Goal: Transaction & Acquisition: Book appointment/travel/reservation

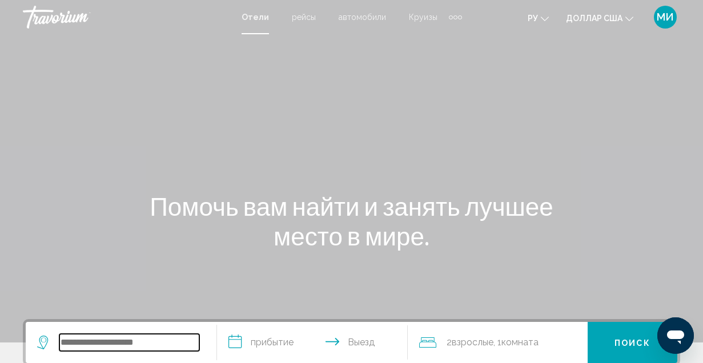
click at [87, 338] on input "Виджет поиска" at bounding box center [129, 342] width 140 height 17
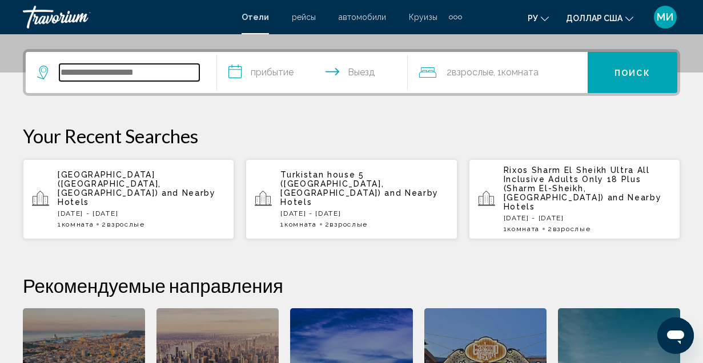
scroll to position [282, 0]
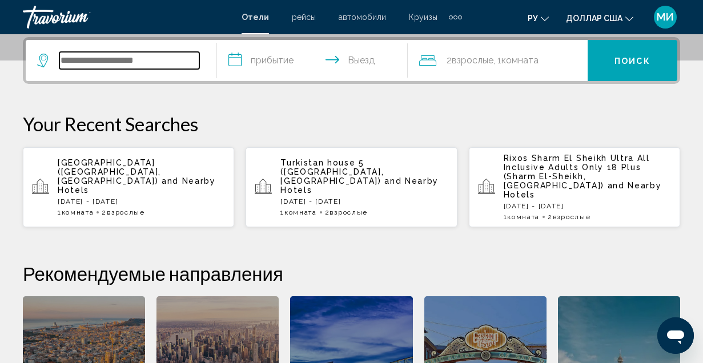
paste input "**********"
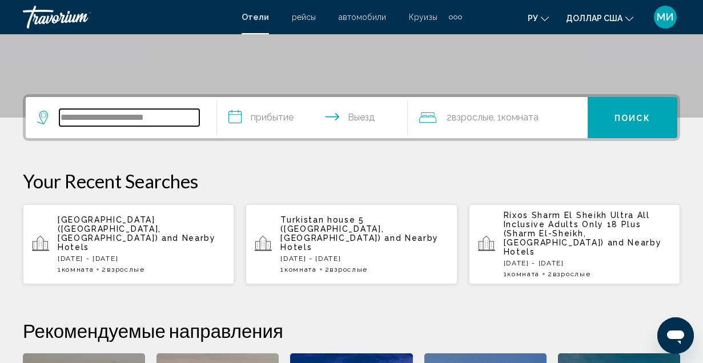
type input "**********"
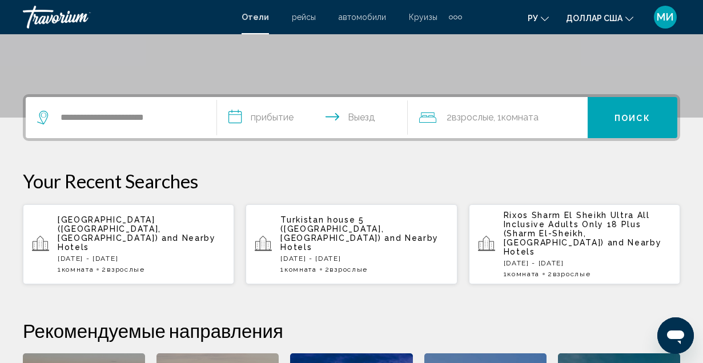
click at [238, 117] on input "**********" at bounding box center [315, 119] width 196 height 45
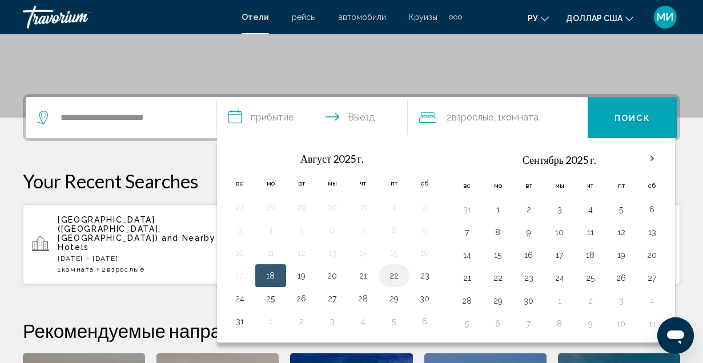
click at [393, 275] on button "22" at bounding box center [394, 276] width 18 height 16
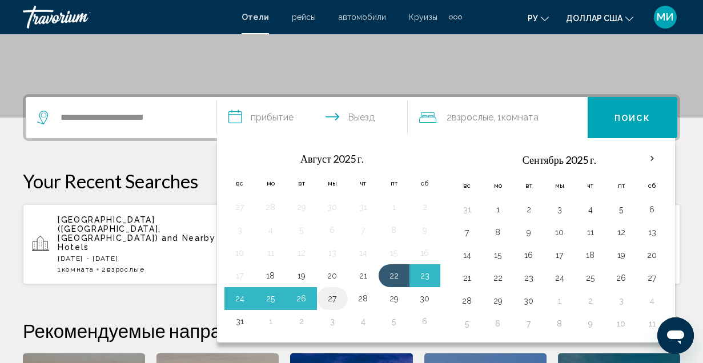
click at [326, 298] on button "27" at bounding box center [332, 299] width 18 height 16
type input "**********"
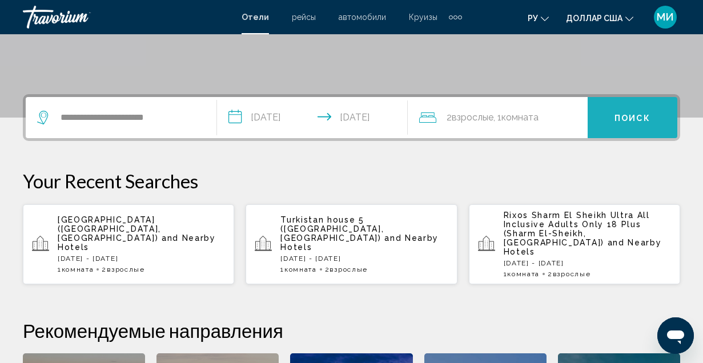
click at [608, 119] on button "Поиск" at bounding box center [633, 117] width 90 height 41
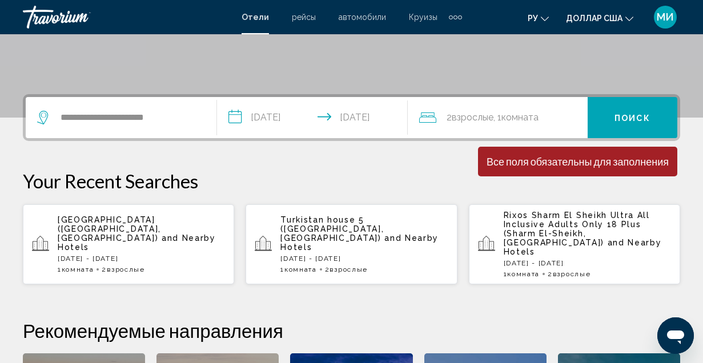
click at [499, 118] on font ", 1" at bounding box center [498, 117] width 8 height 11
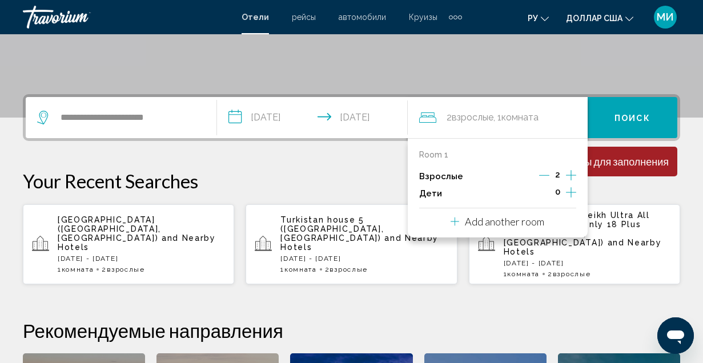
scroll to position [282, 0]
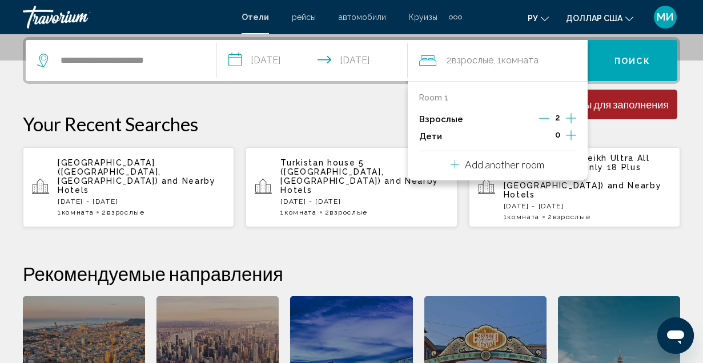
click at [442, 121] on p "Взрослые" at bounding box center [441, 120] width 44 height 10
click at [551, 117] on div "2" at bounding box center [557, 119] width 37 height 17
click at [550, 117] on div "2" at bounding box center [557, 119] width 37 height 17
click at [572, 117] on icon "Increment adults" at bounding box center [571, 118] width 10 height 14
click at [548, 117] on icon "Decrement adults" at bounding box center [545, 118] width 10 height 10
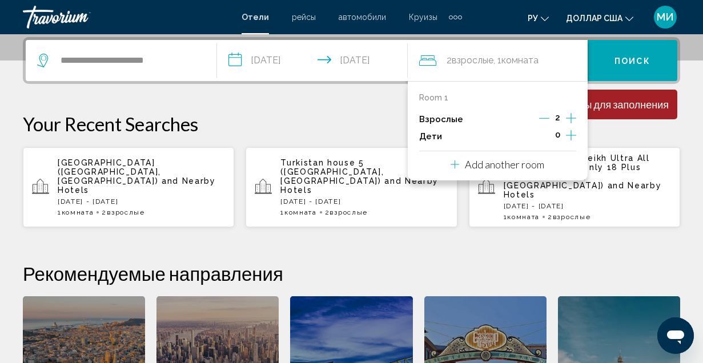
click at [553, 136] on div "0" at bounding box center [557, 136] width 37 height 17
click at [571, 137] on icon "Increment children" at bounding box center [571, 136] width 10 height 14
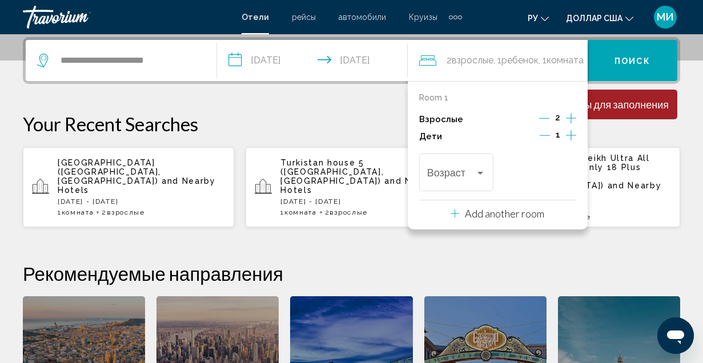
click at [624, 108] on div "Все поля обязательны для заполнения" at bounding box center [578, 104] width 182 height 13
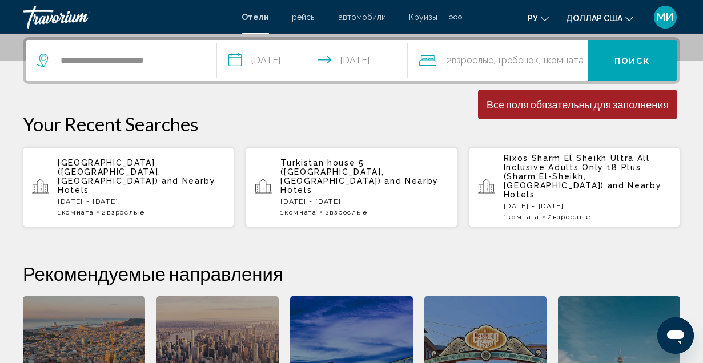
click at [592, 107] on div "Все поля обязательны для заполнения" at bounding box center [578, 104] width 182 height 13
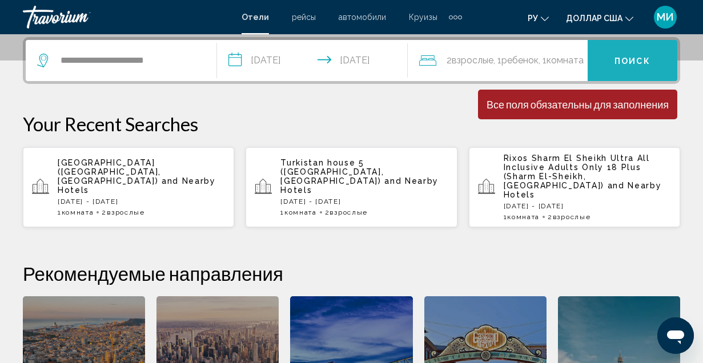
click at [648, 51] on button "Поиск" at bounding box center [633, 60] width 90 height 41
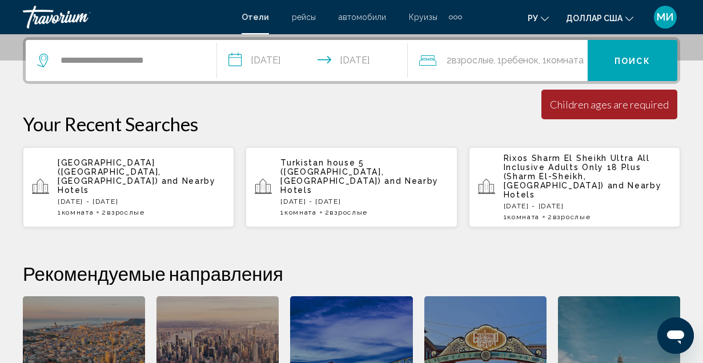
click at [643, 53] on button "Поиск" at bounding box center [633, 60] width 90 height 41
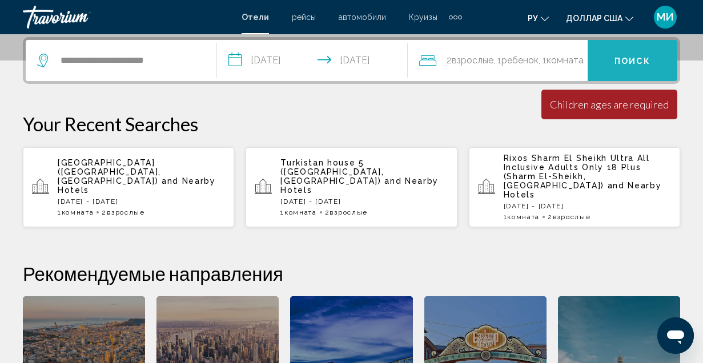
click at [643, 53] on button "Поиск" at bounding box center [633, 60] width 90 height 41
click at [614, 62] on button "Поиск" at bounding box center [633, 60] width 90 height 41
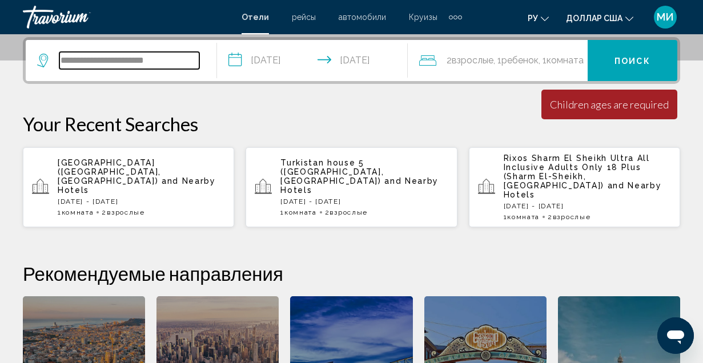
click at [81, 62] on input "**********" at bounding box center [129, 60] width 140 height 17
click at [180, 63] on input "**********" at bounding box center [129, 60] width 140 height 17
click at [43, 58] on icon "Виджет поиска" at bounding box center [44, 61] width 14 height 14
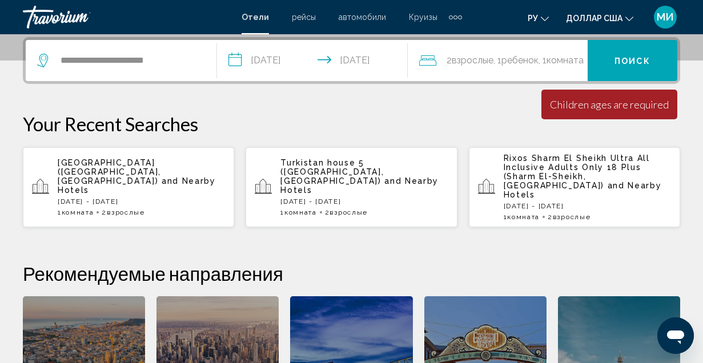
click at [43, 58] on icon "Виджет поиска" at bounding box center [44, 61] width 14 height 14
click at [105, 58] on input "**********" at bounding box center [129, 60] width 140 height 17
drag, startPoint x: 161, startPoint y: 59, endPoint x: 123, endPoint y: 62, distance: 37.8
click at [123, 62] on input "**********" at bounding box center [129, 60] width 140 height 17
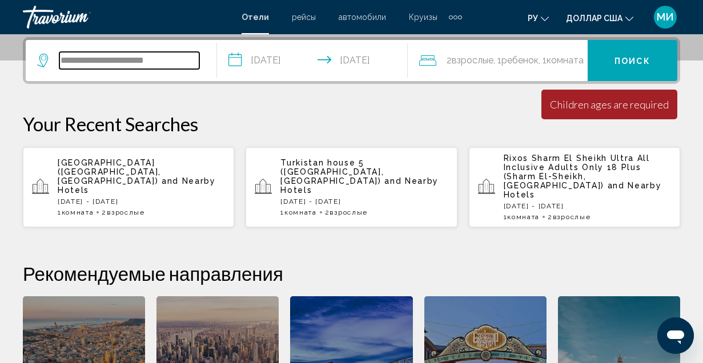
drag, startPoint x: 180, startPoint y: 62, endPoint x: 69, endPoint y: 60, distance: 111.4
click at [53, 62] on div "**********" at bounding box center [118, 60] width 162 height 17
drag, startPoint x: 172, startPoint y: 59, endPoint x: 140, endPoint y: 65, distance: 32.4
click at [140, 65] on input "**********" at bounding box center [129, 60] width 140 height 17
click at [182, 61] on input "**********" at bounding box center [129, 60] width 140 height 17
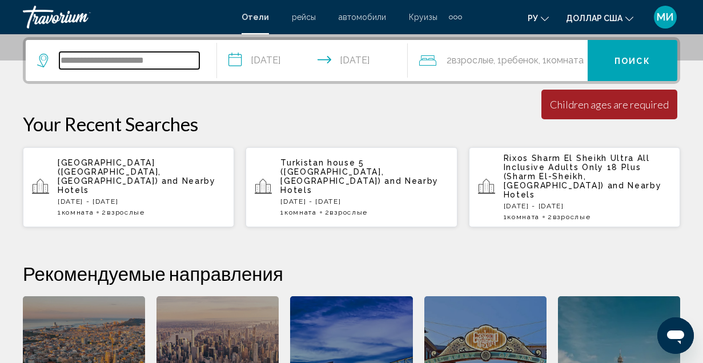
click at [185, 60] on input "**********" at bounding box center [129, 60] width 140 height 17
click at [102, 63] on input "**********" at bounding box center [129, 60] width 140 height 17
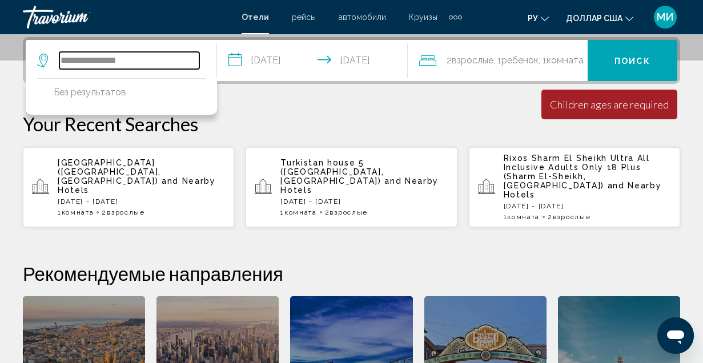
click at [82, 62] on input "**********" at bounding box center [129, 60] width 140 height 17
click at [140, 59] on input "**********" at bounding box center [129, 60] width 140 height 17
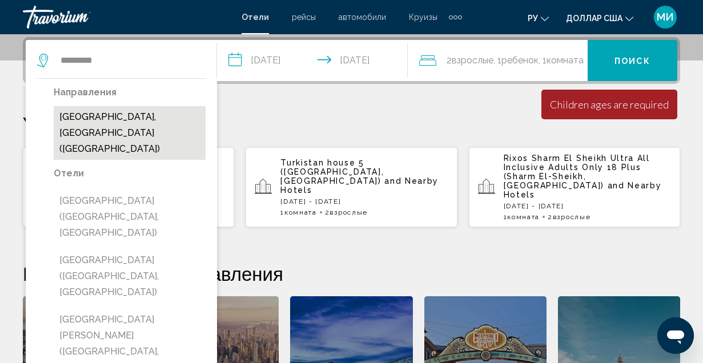
click at [130, 119] on button "[GEOGRAPHIC_DATA], [GEOGRAPHIC_DATA] ([GEOGRAPHIC_DATA])" at bounding box center [130, 133] width 152 height 54
type input "**********"
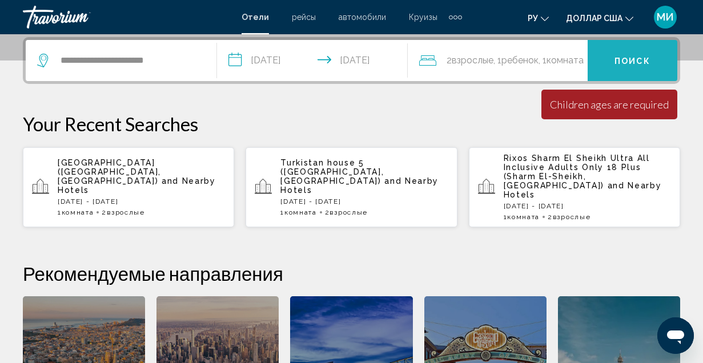
click at [652, 56] on button "Поиск" at bounding box center [633, 60] width 90 height 41
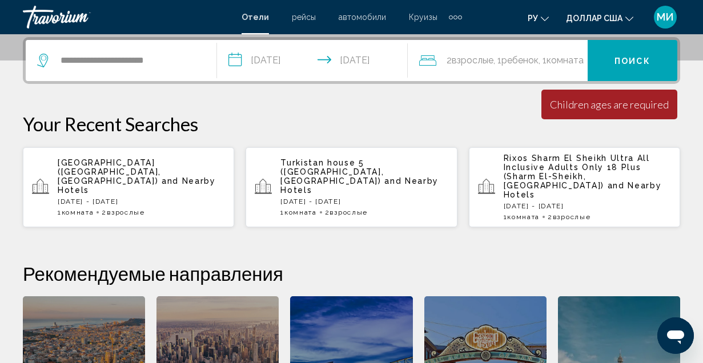
click at [650, 56] on font "Поиск" at bounding box center [633, 60] width 36 height 9
click at [457, 100] on div "**********" at bounding box center [351, 249] width 703 height 424
click at [175, 71] on div "**********" at bounding box center [121, 60] width 168 height 41
click at [314, 53] on input "**********" at bounding box center [315, 62] width 196 height 45
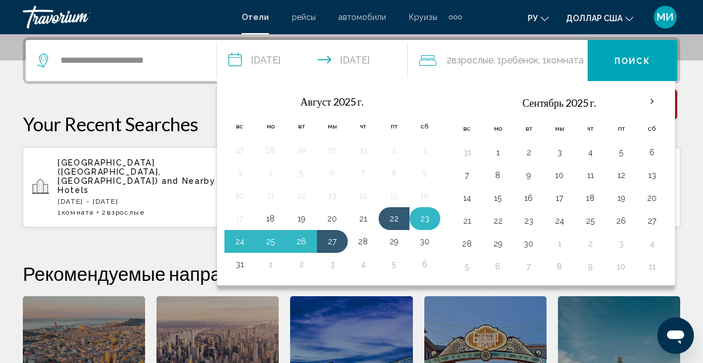
click at [422, 219] on button "23" at bounding box center [425, 219] width 18 height 16
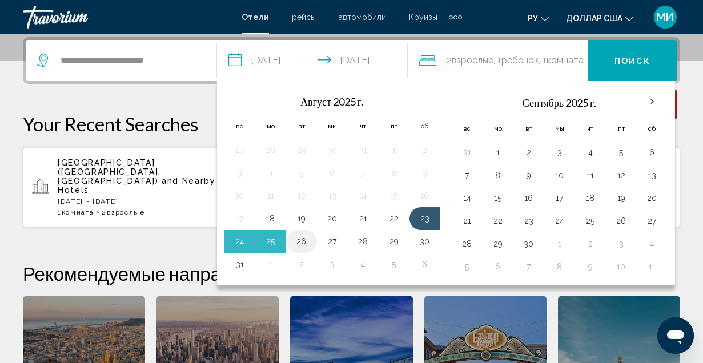
click at [298, 243] on button "26" at bounding box center [301, 242] width 18 height 16
type input "**********"
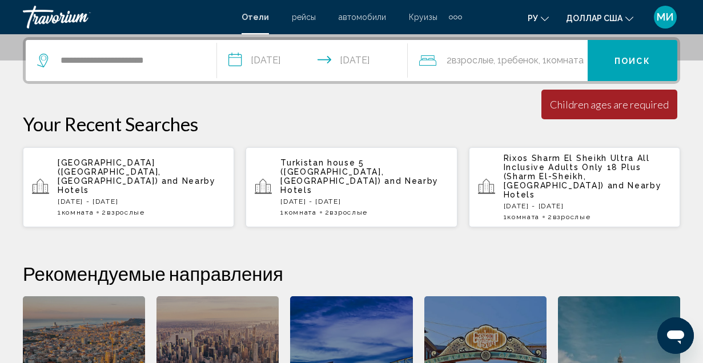
click at [632, 67] on button "Поиск" at bounding box center [633, 60] width 90 height 41
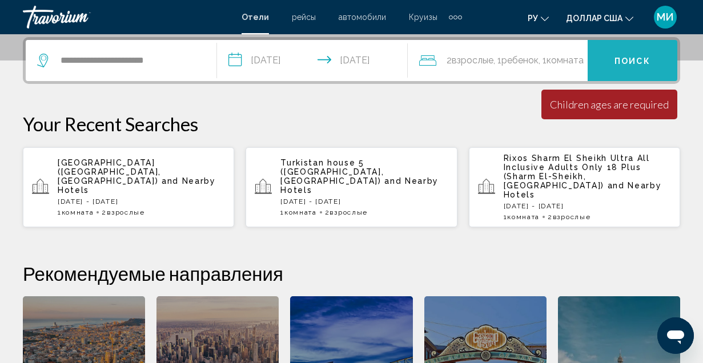
click at [632, 67] on button "Поиск" at bounding box center [633, 60] width 90 height 41
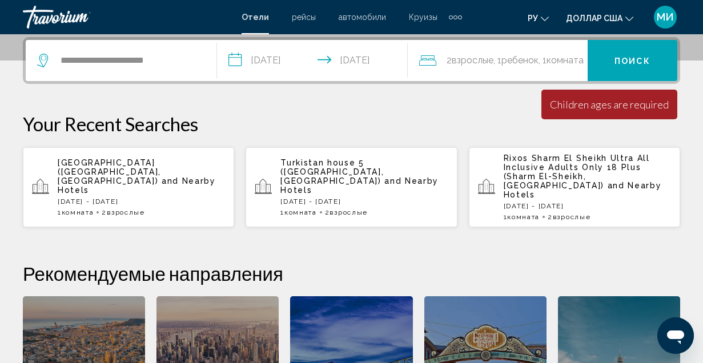
click at [426, 58] on icon "Travelers: 2 adults, 1 child" at bounding box center [427, 60] width 17 height 10
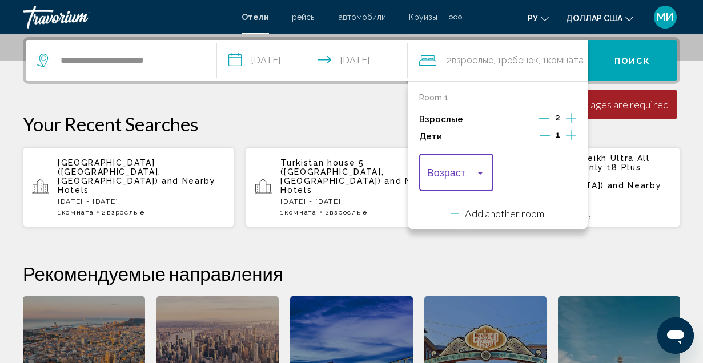
click at [480, 174] on div "Travelers: 2 adults, 1 child" at bounding box center [481, 173] width 6 height 3
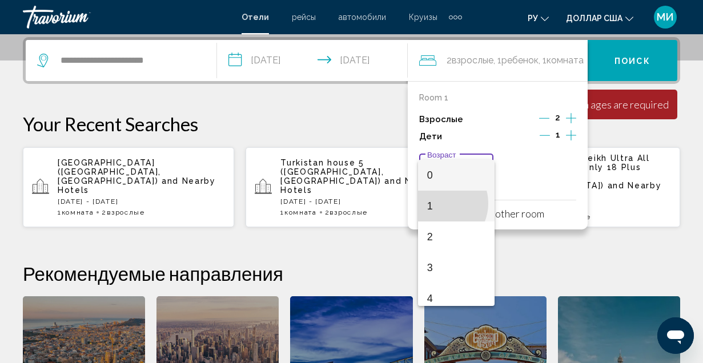
click at [437, 203] on span "1" at bounding box center [456, 206] width 59 height 31
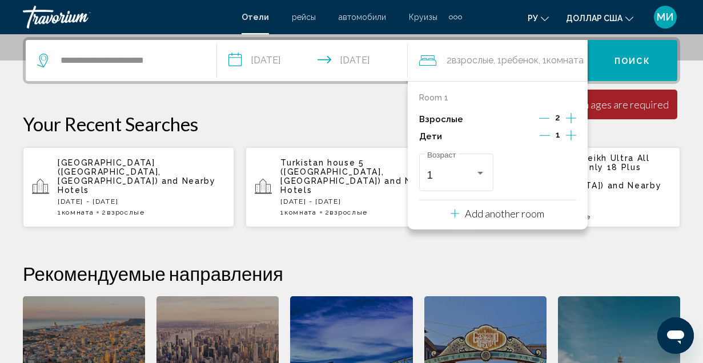
click at [637, 62] on font "Поиск" at bounding box center [633, 61] width 36 height 9
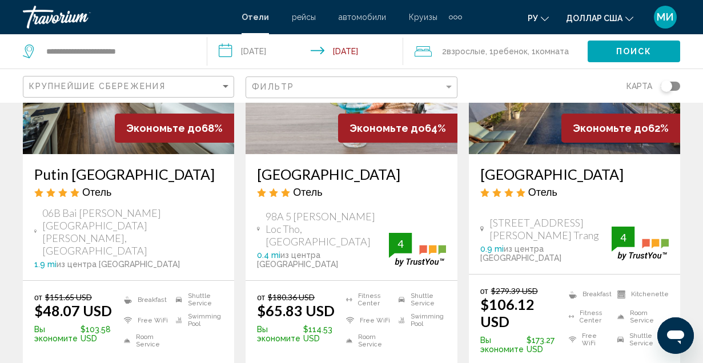
scroll to position [228, 0]
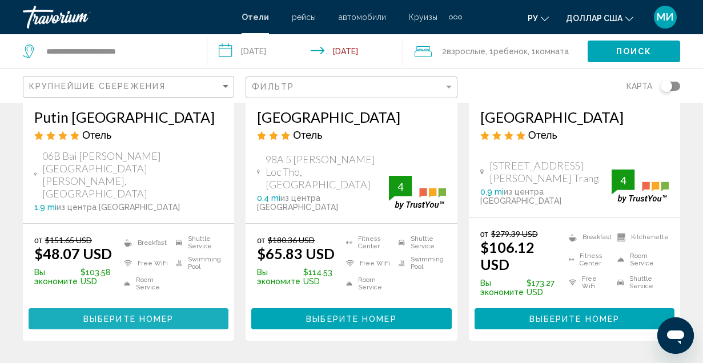
click at [131, 315] on span "Выберите номер" at bounding box center [128, 319] width 90 height 9
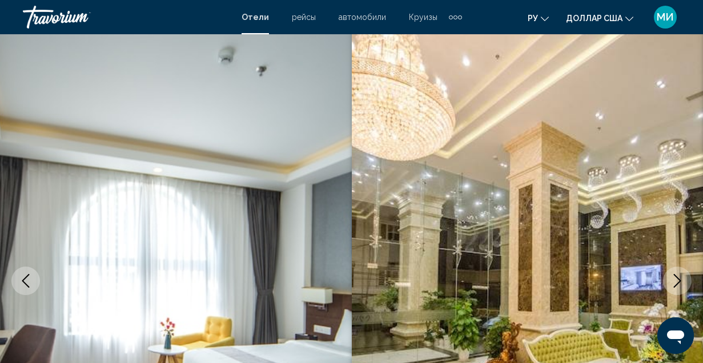
scroll to position [10, 0]
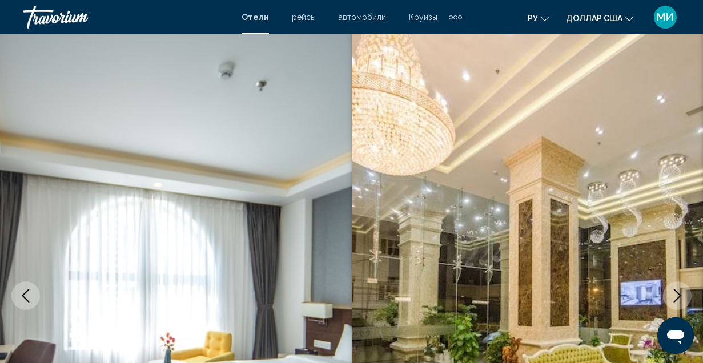
click at [680, 295] on icon "Next image" at bounding box center [678, 296] width 14 height 14
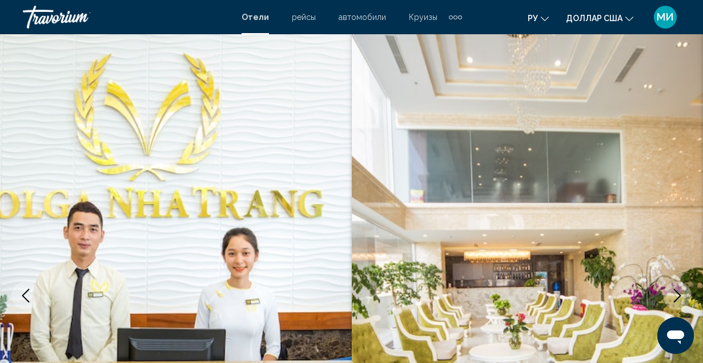
click at [680, 295] on icon "Next image" at bounding box center [678, 296] width 14 height 14
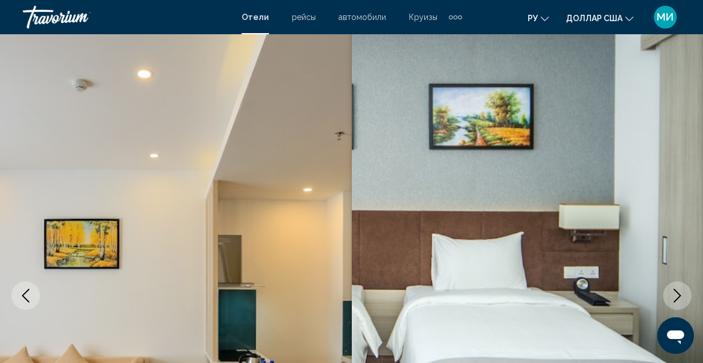
click at [680, 295] on icon "Next image" at bounding box center [678, 296] width 14 height 14
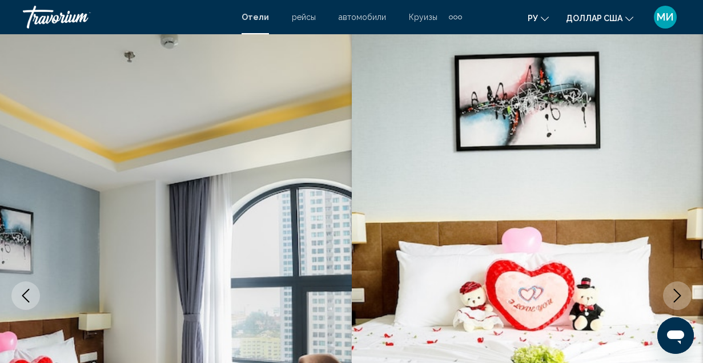
click at [680, 295] on icon "Next image" at bounding box center [678, 296] width 14 height 14
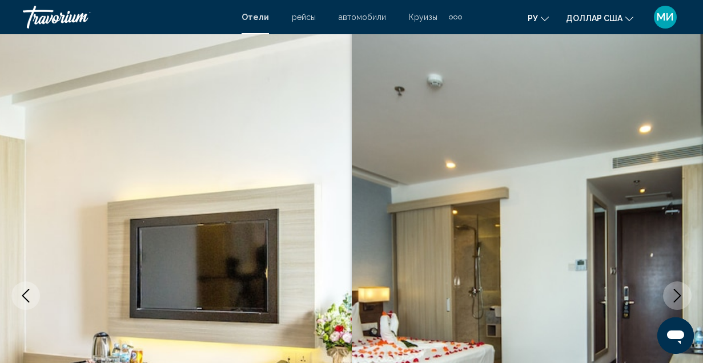
click at [680, 295] on icon "Next image" at bounding box center [678, 296] width 14 height 14
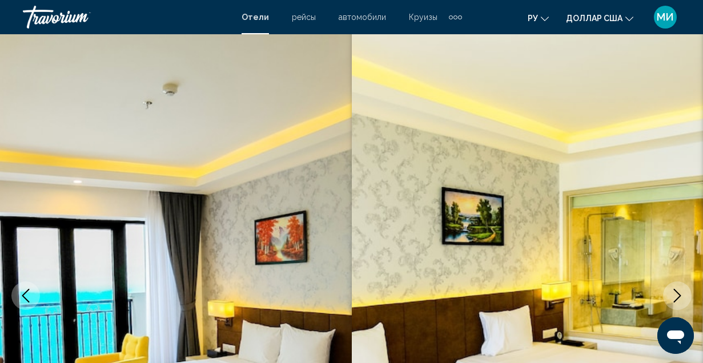
click at [680, 295] on icon "Next image" at bounding box center [678, 296] width 14 height 14
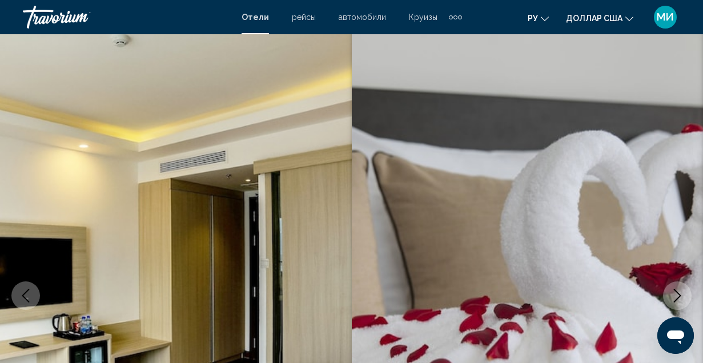
click at [680, 295] on icon "Next image" at bounding box center [678, 296] width 14 height 14
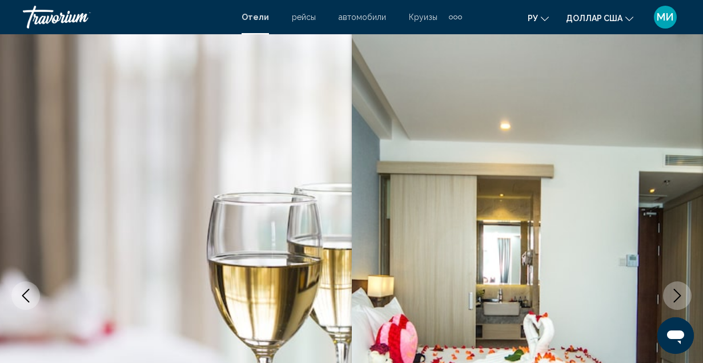
click at [680, 295] on icon "Next image" at bounding box center [678, 296] width 14 height 14
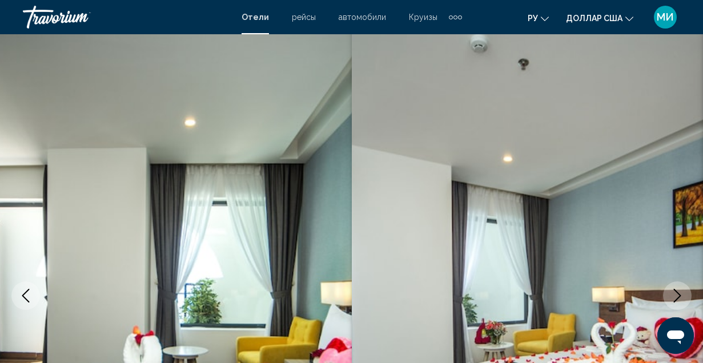
click at [680, 295] on icon "Next image" at bounding box center [678, 296] width 14 height 14
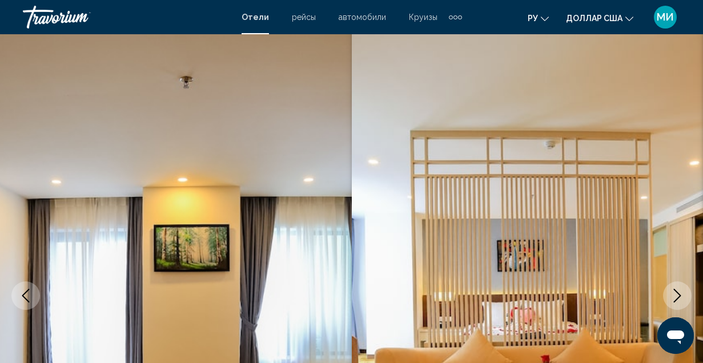
click at [680, 295] on icon "Next image" at bounding box center [678, 296] width 14 height 14
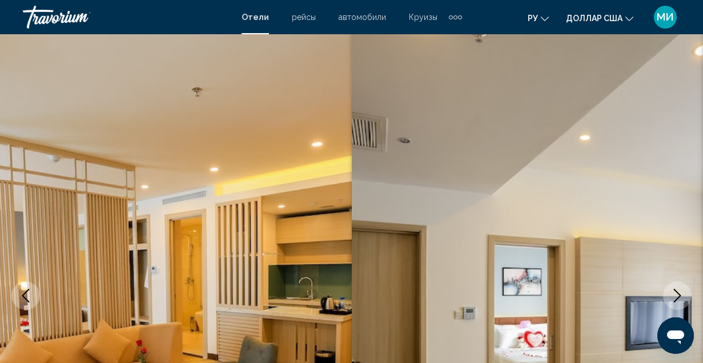
click at [680, 295] on icon "Next image" at bounding box center [678, 296] width 14 height 14
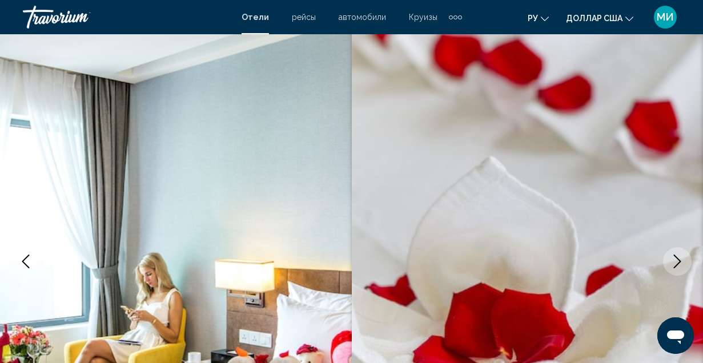
scroll to position [124, 0]
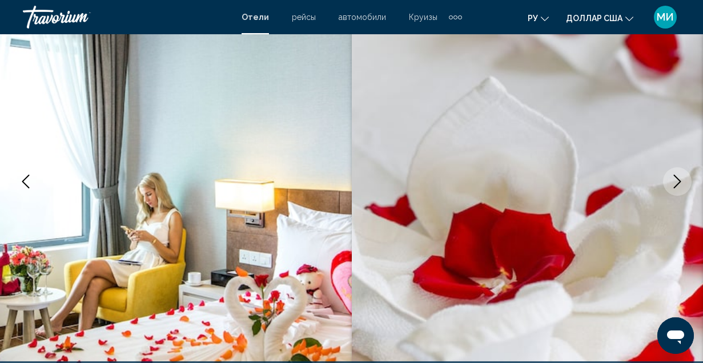
click at [679, 181] on icon "Next image" at bounding box center [678, 182] width 14 height 14
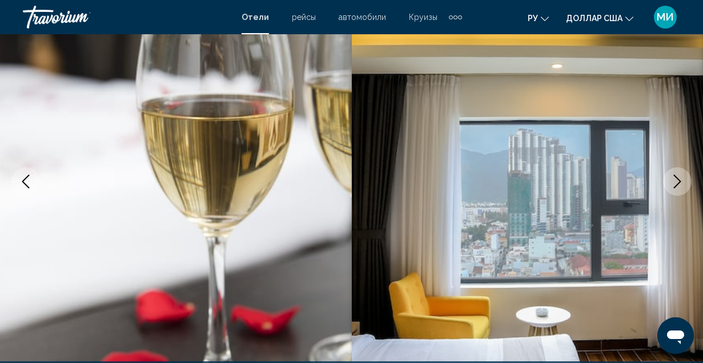
click at [679, 181] on icon "Next image" at bounding box center [678, 182] width 14 height 14
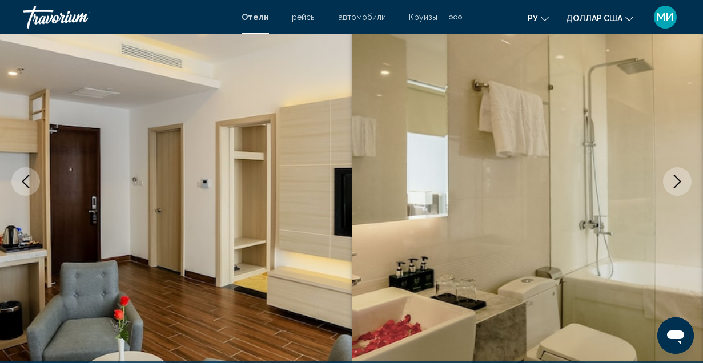
click at [679, 181] on icon "Next image" at bounding box center [678, 182] width 14 height 14
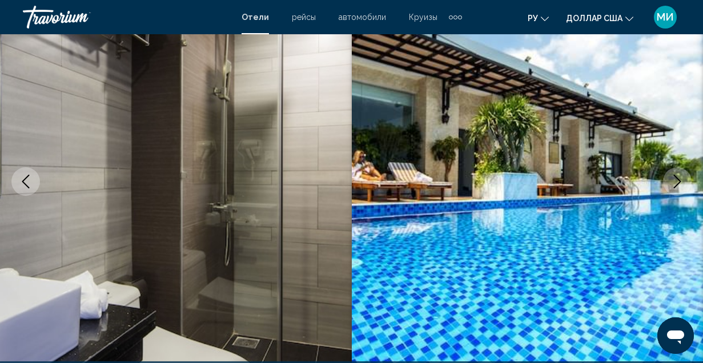
click at [679, 180] on icon "Next image" at bounding box center [677, 182] width 7 height 14
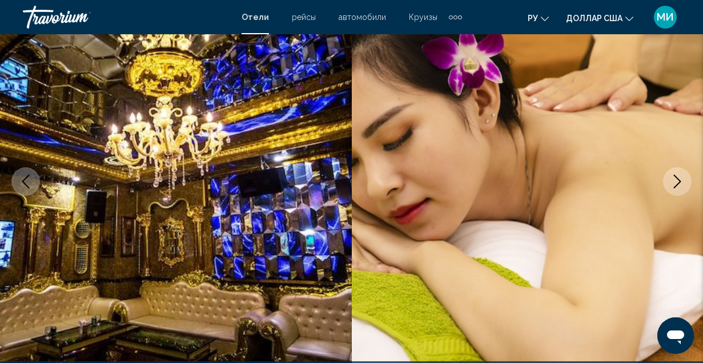
click at [679, 180] on icon "Next image" at bounding box center [677, 182] width 7 height 14
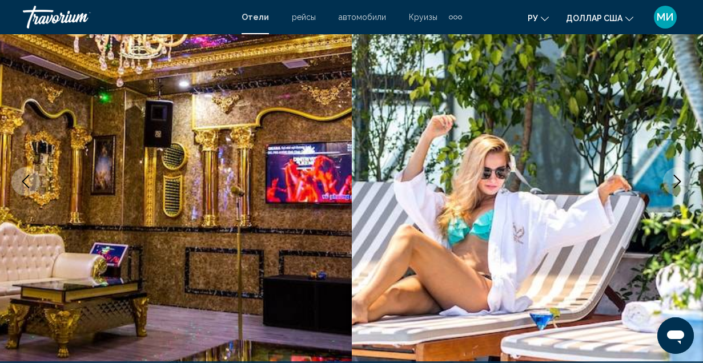
click at [679, 180] on icon "Next image" at bounding box center [677, 182] width 7 height 14
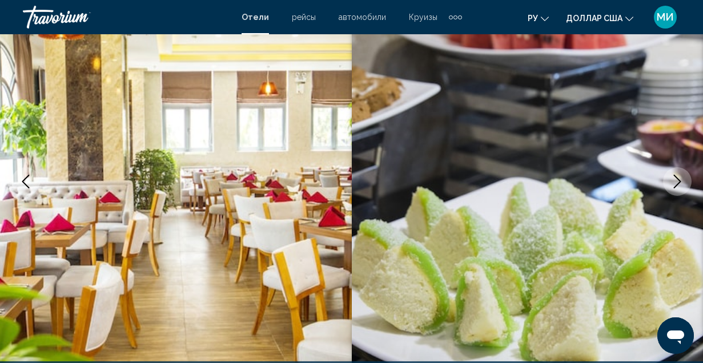
click at [679, 180] on icon "Next image" at bounding box center [677, 182] width 7 height 14
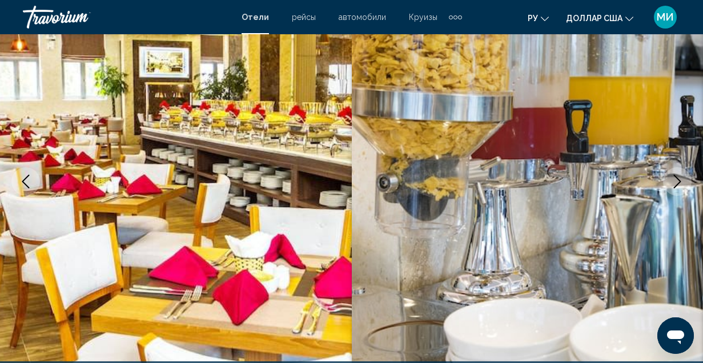
click at [679, 180] on icon "Next image" at bounding box center [677, 182] width 7 height 14
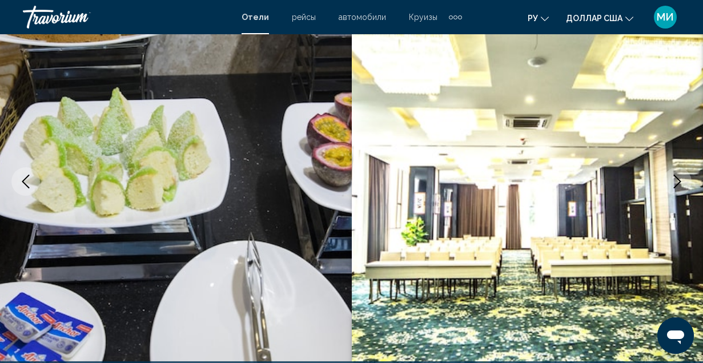
click at [679, 180] on icon "Next image" at bounding box center [677, 182] width 7 height 14
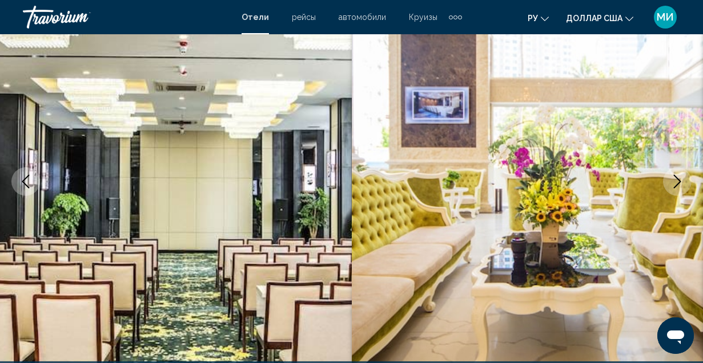
drag, startPoint x: 679, startPoint y: 180, endPoint x: 674, endPoint y: 170, distance: 11.3
click at [674, 170] on button "Next image" at bounding box center [677, 181] width 29 height 29
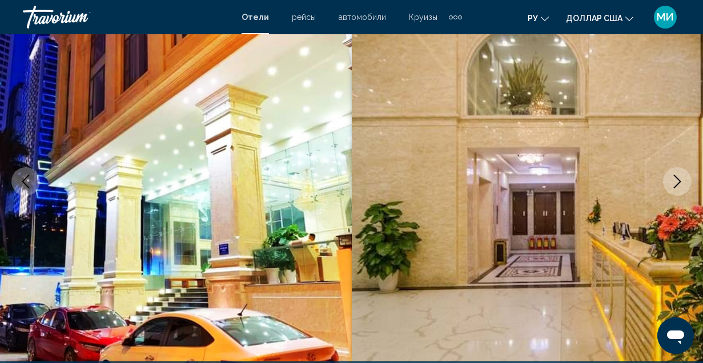
click at [674, 170] on button "Next image" at bounding box center [677, 181] width 29 height 29
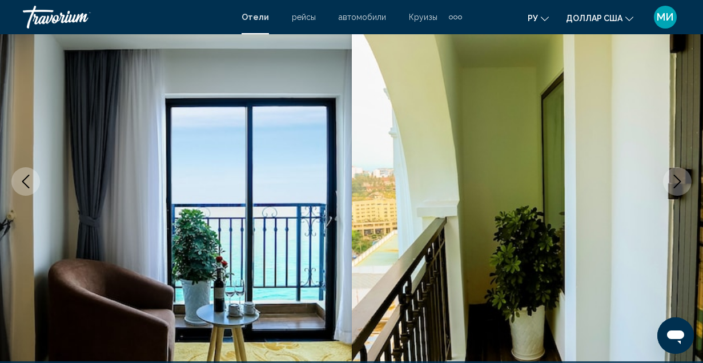
click at [674, 170] on button "Next image" at bounding box center [677, 181] width 29 height 29
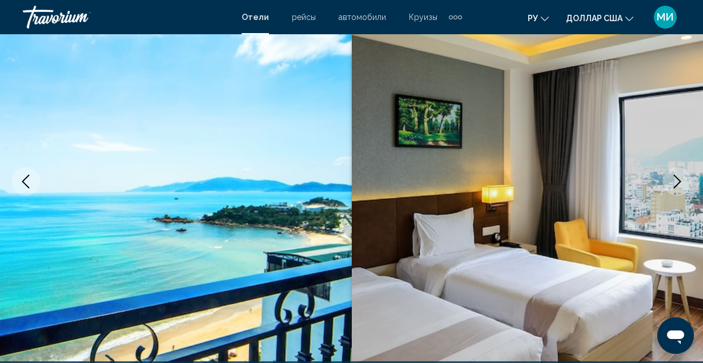
click at [674, 170] on button "Next image" at bounding box center [677, 181] width 29 height 29
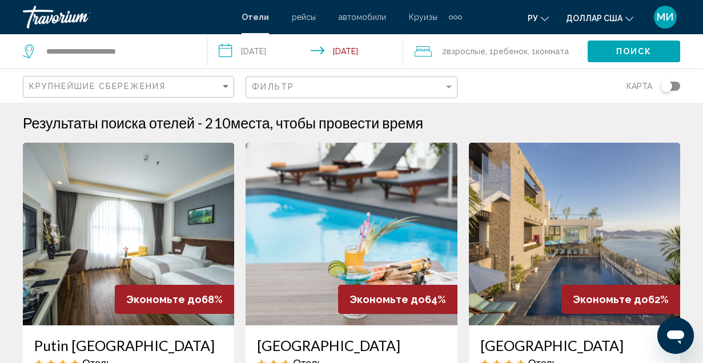
click at [187, 226] on img "Основное содержание" at bounding box center [128, 234] width 211 height 183
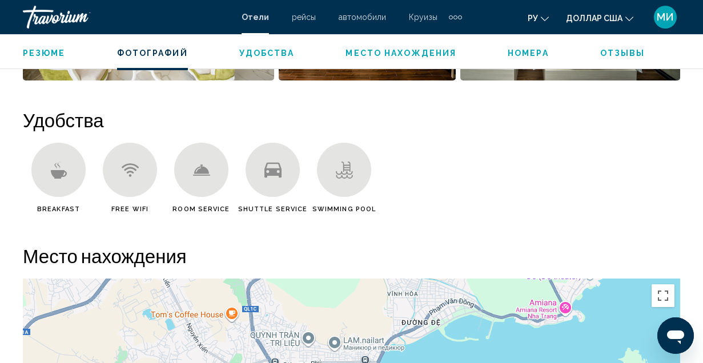
scroll to position [1038, 0]
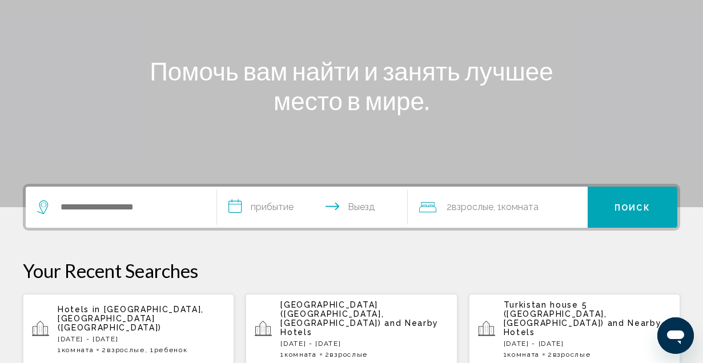
scroll to position [171, 0]
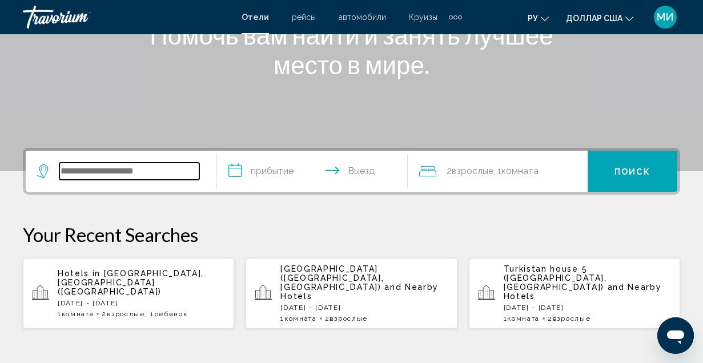
click at [66, 167] on input "Виджет поиска" at bounding box center [129, 171] width 140 height 17
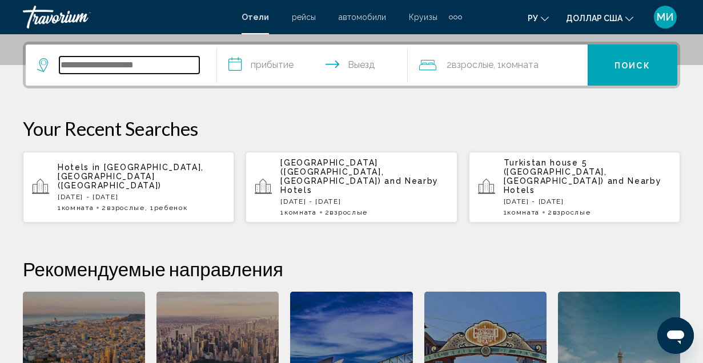
scroll to position [282, 0]
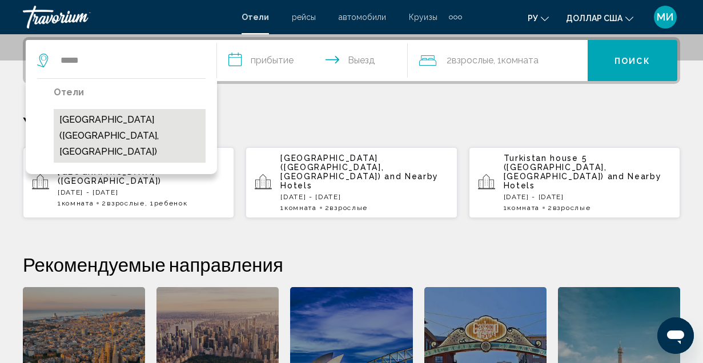
click at [183, 126] on button "Daphovina Hotel (Nha Trang, VN)" at bounding box center [130, 136] width 152 height 54
type input "**********"
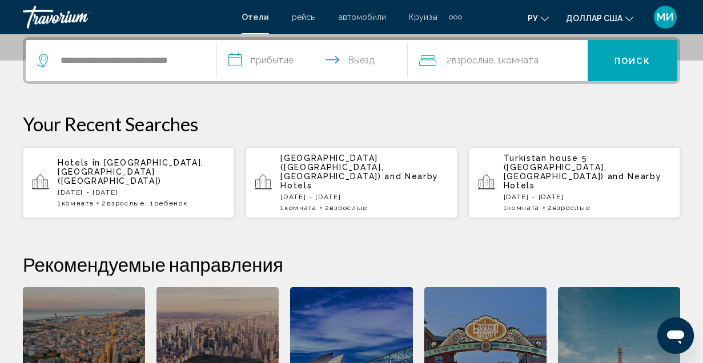
click at [232, 56] on input "**********" at bounding box center [315, 62] width 196 height 45
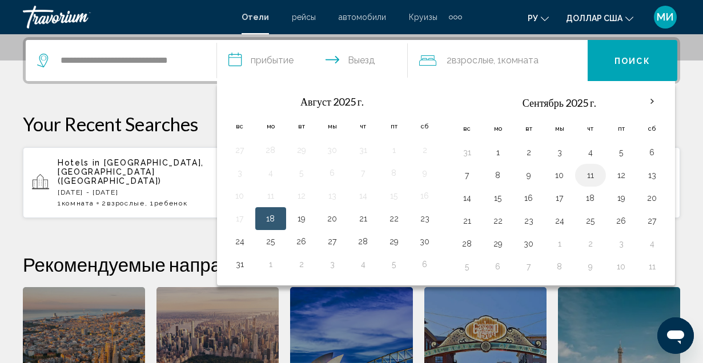
click at [586, 180] on button "11" at bounding box center [591, 175] width 18 height 16
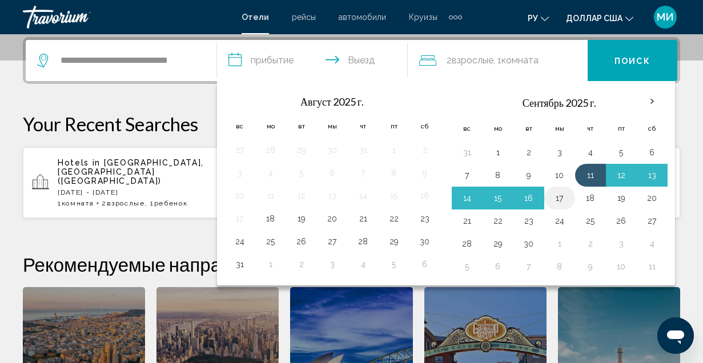
click at [562, 200] on button "17" at bounding box center [560, 198] width 18 height 16
type input "**********"
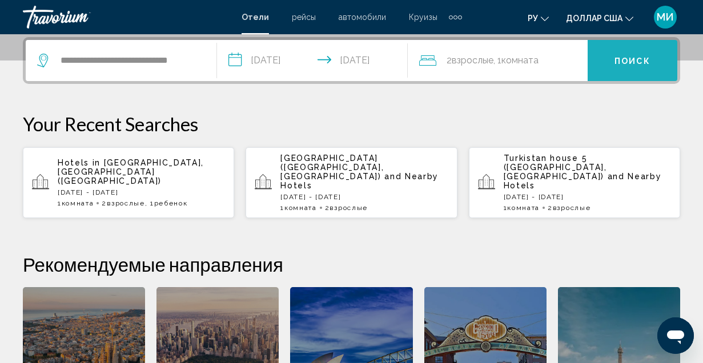
click at [623, 57] on font "Поиск" at bounding box center [633, 61] width 36 height 9
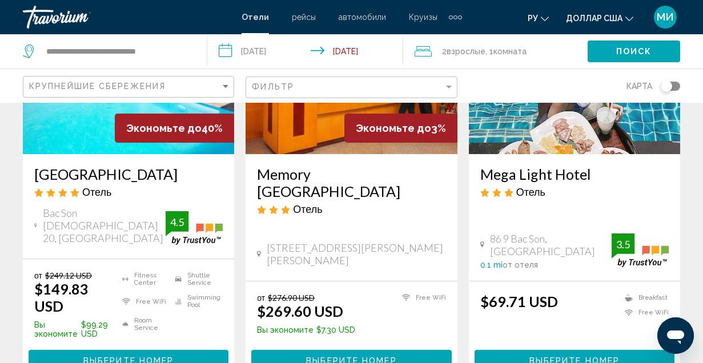
scroll to position [228, 0]
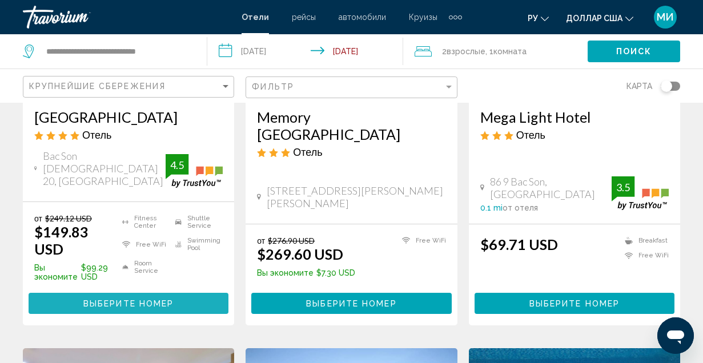
click at [98, 299] on span "Выберите номер" at bounding box center [128, 303] width 90 height 9
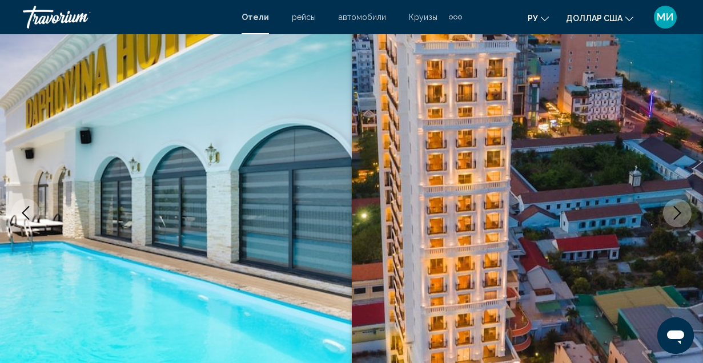
scroll to position [171, 0]
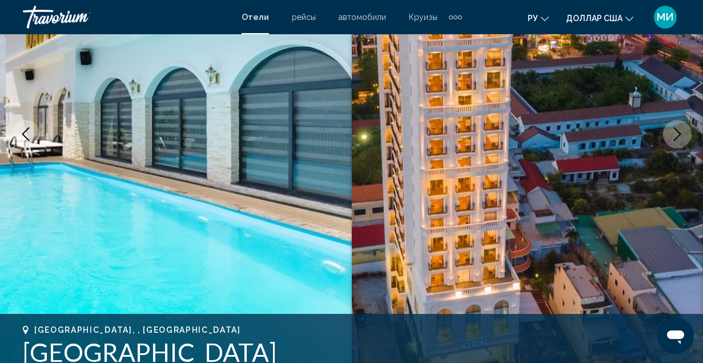
click at [684, 133] on icon "Next image" at bounding box center [678, 134] width 14 height 14
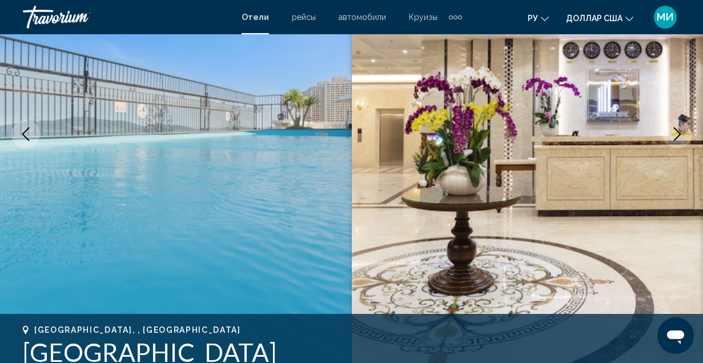
click at [684, 133] on icon "Next image" at bounding box center [678, 134] width 14 height 14
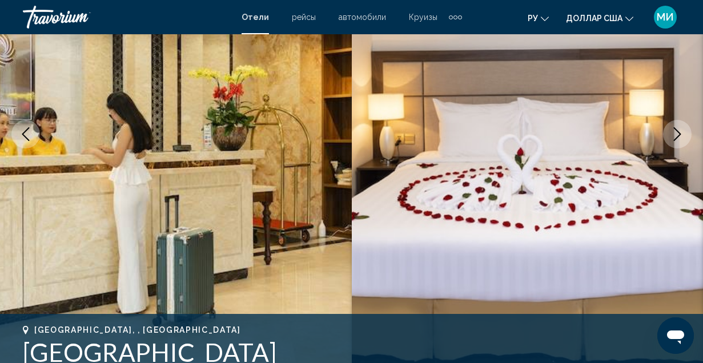
click at [684, 133] on icon "Next image" at bounding box center [678, 134] width 14 height 14
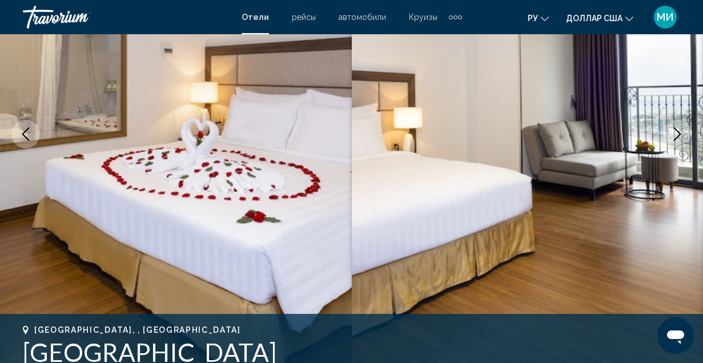
click at [684, 133] on icon "Next image" at bounding box center [678, 134] width 14 height 14
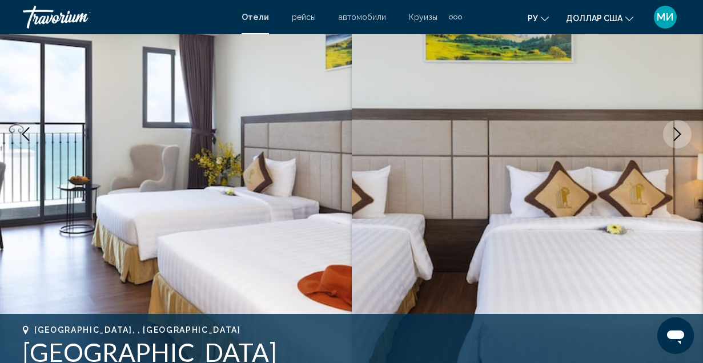
click at [684, 133] on icon "Next image" at bounding box center [678, 134] width 14 height 14
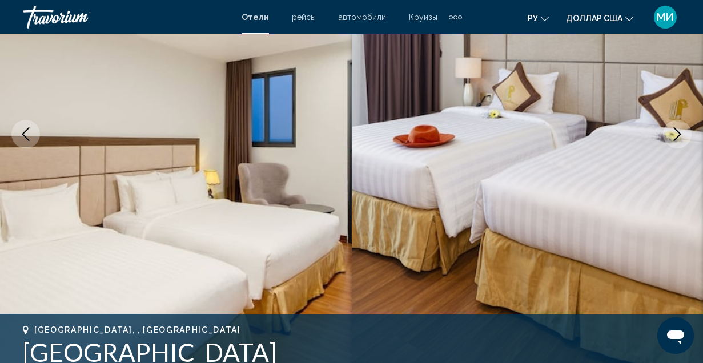
click at [684, 133] on icon "Next image" at bounding box center [678, 134] width 14 height 14
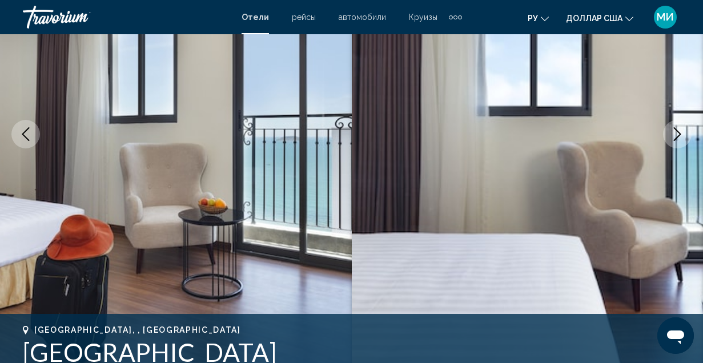
click at [684, 133] on icon "Next image" at bounding box center [678, 134] width 14 height 14
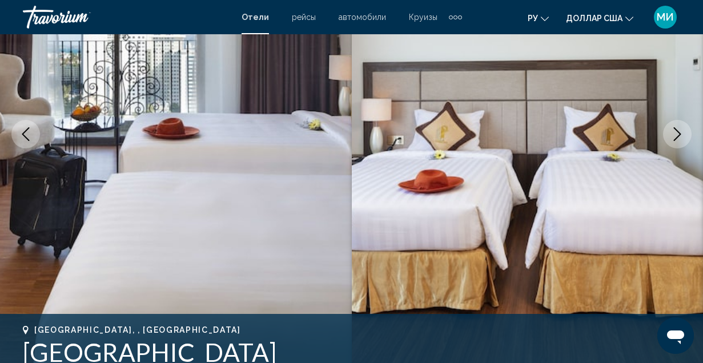
click at [684, 133] on icon "Next image" at bounding box center [678, 134] width 14 height 14
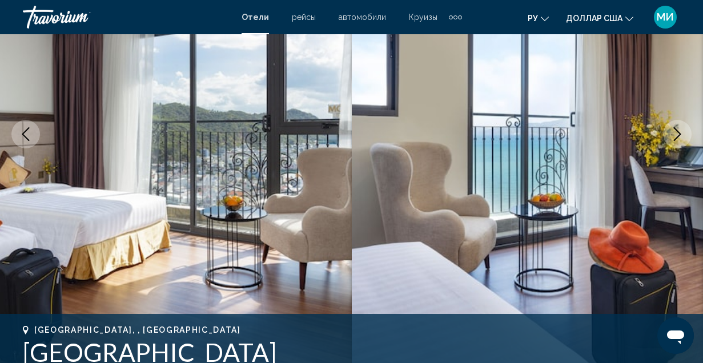
click at [684, 133] on icon "Next image" at bounding box center [678, 134] width 14 height 14
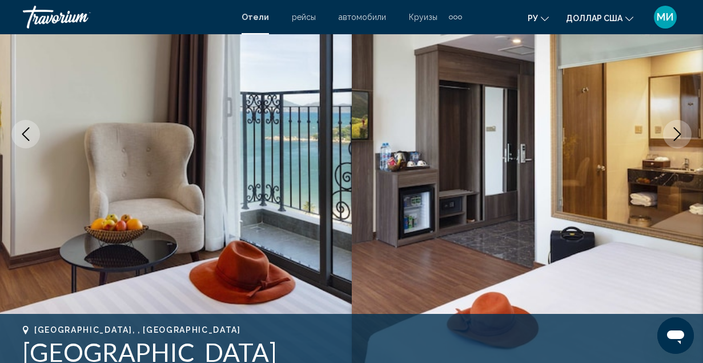
click at [684, 133] on icon "Next image" at bounding box center [678, 134] width 14 height 14
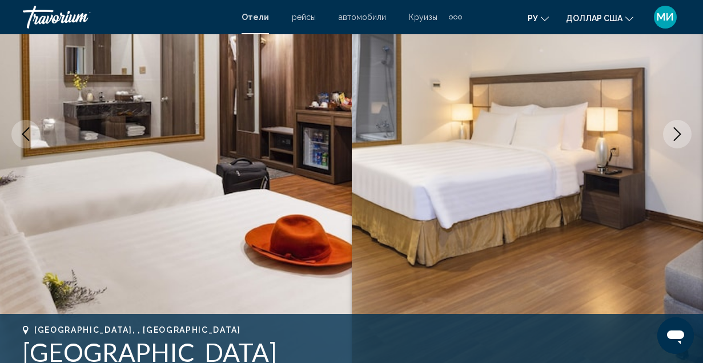
click at [684, 133] on icon "Next image" at bounding box center [678, 134] width 14 height 14
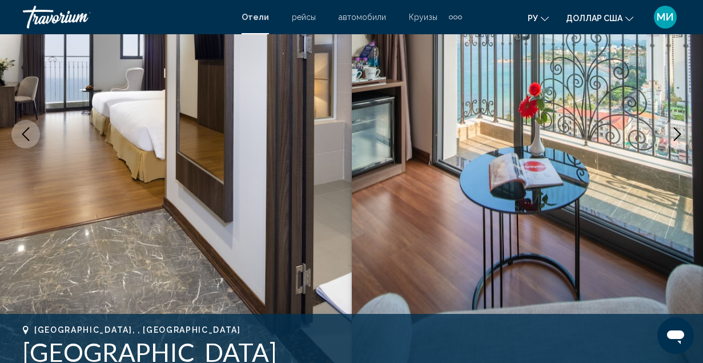
click at [684, 133] on icon "Next image" at bounding box center [678, 134] width 14 height 14
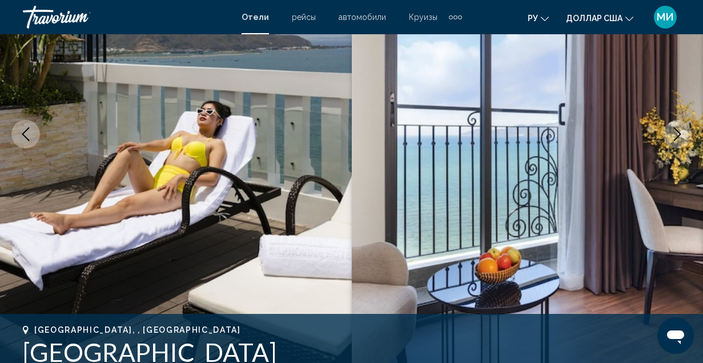
click at [684, 133] on icon "Next image" at bounding box center [678, 134] width 14 height 14
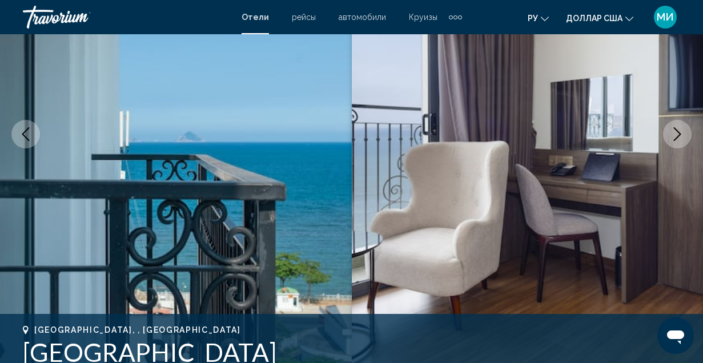
click at [683, 133] on icon "Next image" at bounding box center [678, 134] width 14 height 14
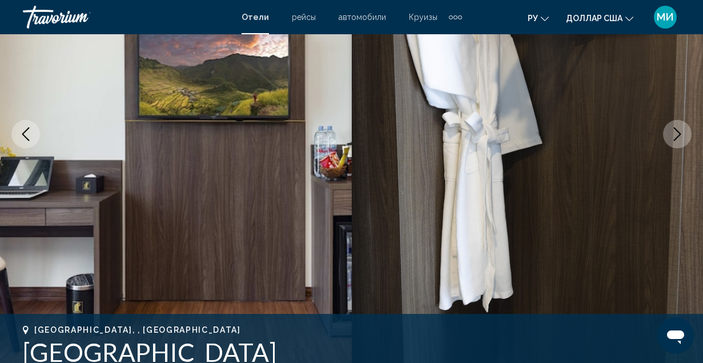
click at [683, 131] on icon "Next image" at bounding box center [678, 134] width 14 height 14
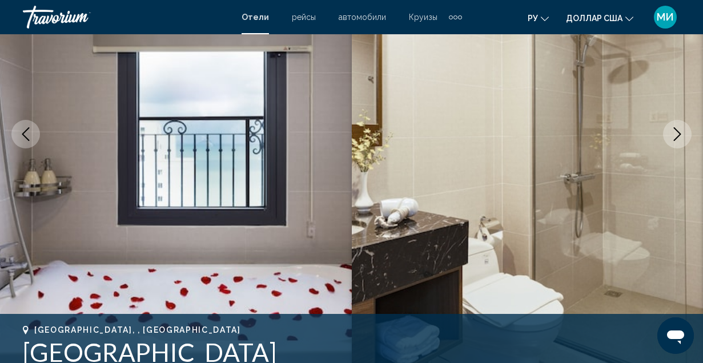
click at [683, 130] on icon "Next image" at bounding box center [678, 134] width 14 height 14
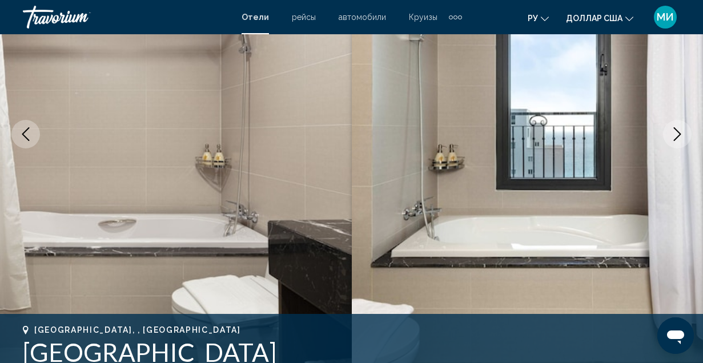
click at [683, 130] on icon "Next image" at bounding box center [678, 134] width 14 height 14
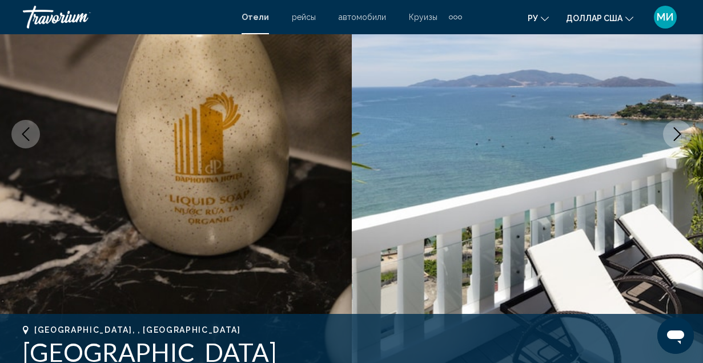
click at [683, 130] on icon "Next image" at bounding box center [678, 134] width 14 height 14
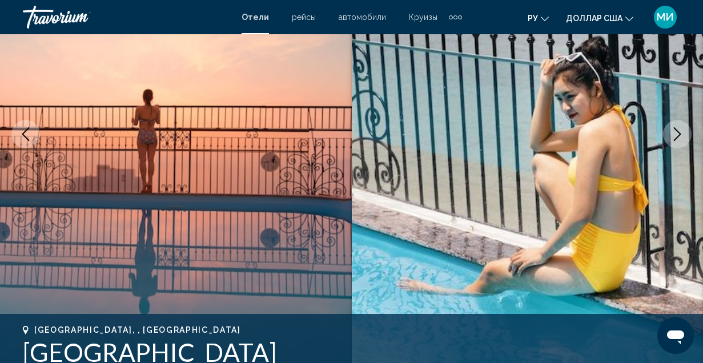
click at [683, 130] on icon "Next image" at bounding box center [678, 134] width 14 height 14
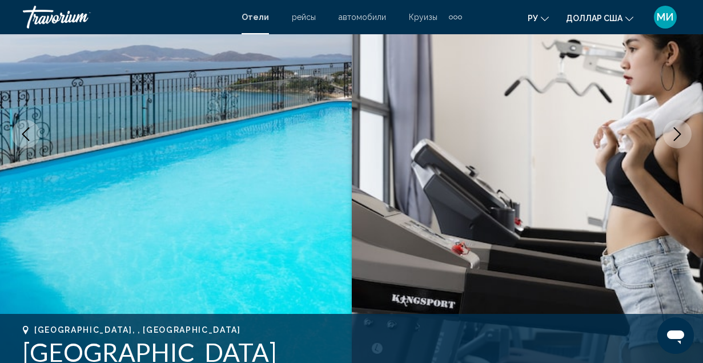
click at [679, 129] on icon "Next image" at bounding box center [678, 134] width 14 height 14
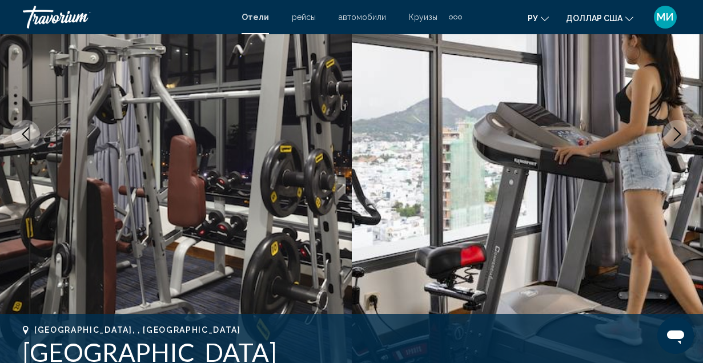
click at [677, 129] on icon "Next image" at bounding box center [678, 134] width 14 height 14
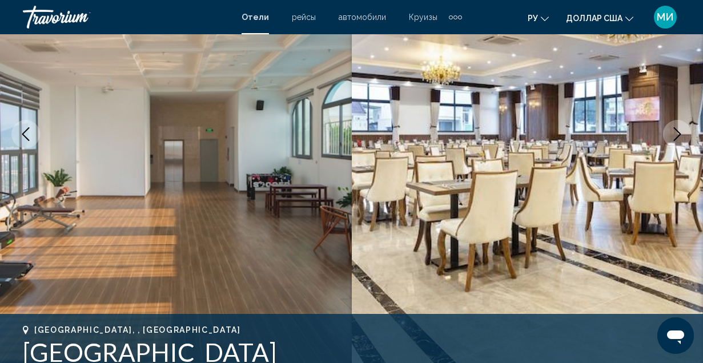
click at [677, 129] on icon "Next image" at bounding box center [678, 134] width 14 height 14
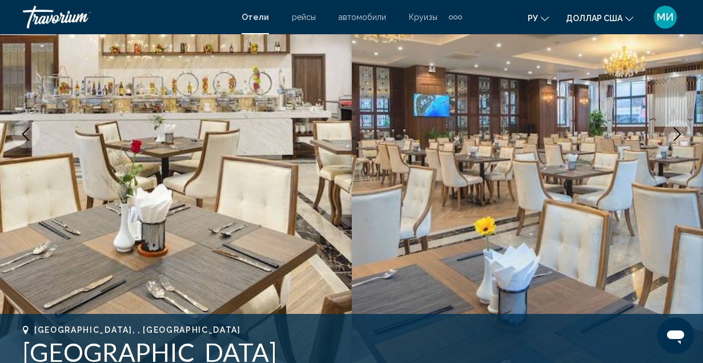
click at [677, 129] on icon "Next image" at bounding box center [678, 134] width 14 height 14
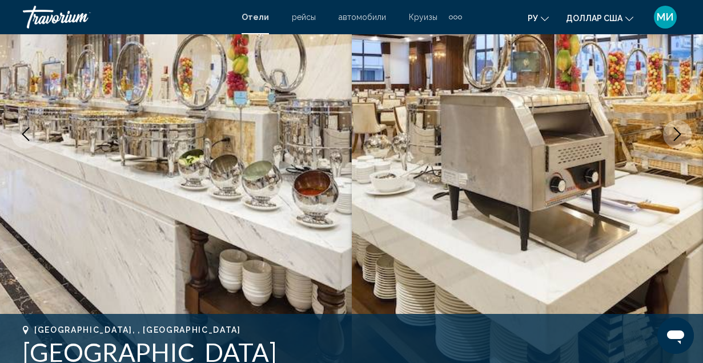
click at [677, 129] on icon "Next image" at bounding box center [678, 134] width 14 height 14
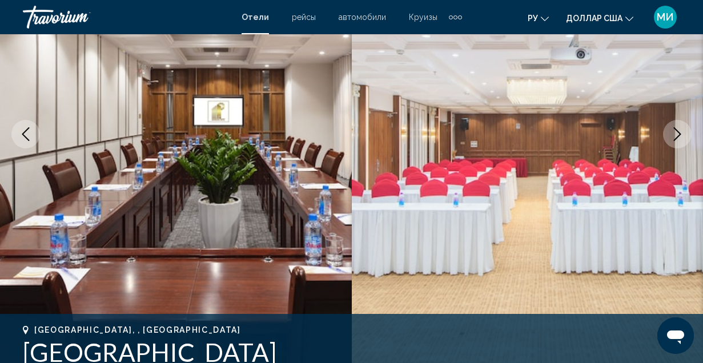
click at [677, 129] on icon "Next image" at bounding box center [678, 134] width 14 height 14
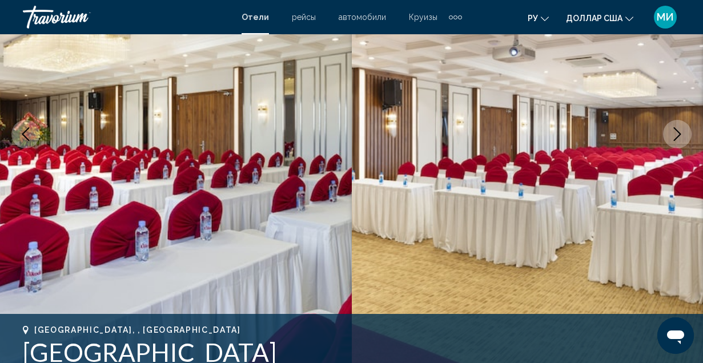
click at [677, 129] on icon "Next image" at bounding box center [678, 134] width 14 height 14
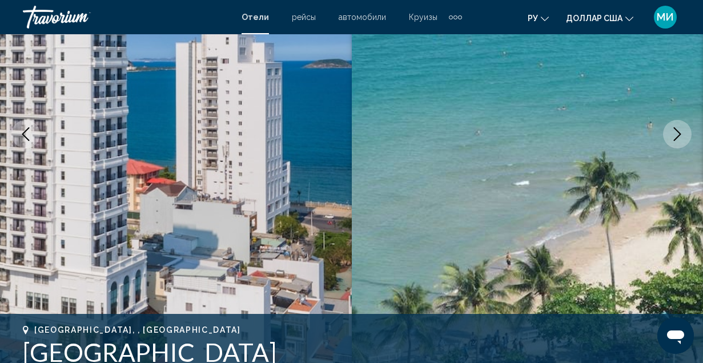
click at [677, 129] on icon "Next image" at bounding box center [678, 134] width 14 height 14
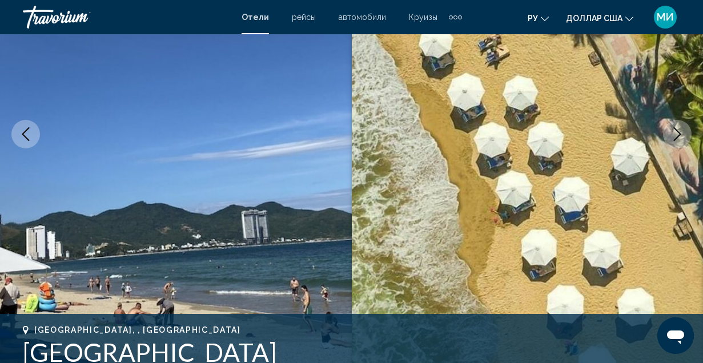
click at [677, 129] on icon "Next image" at bounding box center [678, 134] width 14 height 14
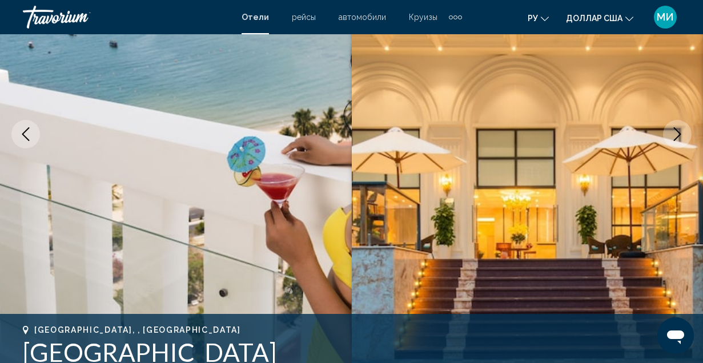
click at [677, 129] on icon "Next image" at bounding box center [678, 134] width 14 height 14
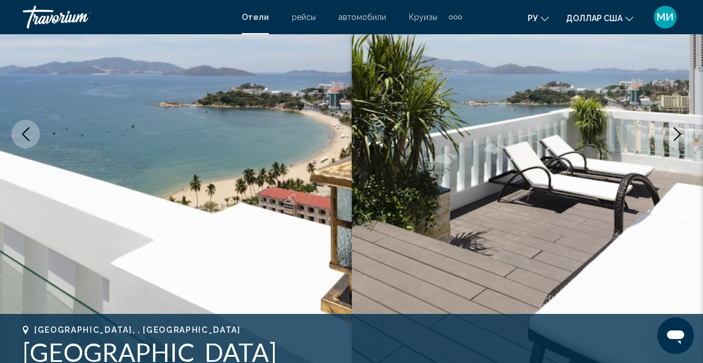
click at [20, 131] on icon "Previous image" at bounding box center [26, 134] width 14 height 14
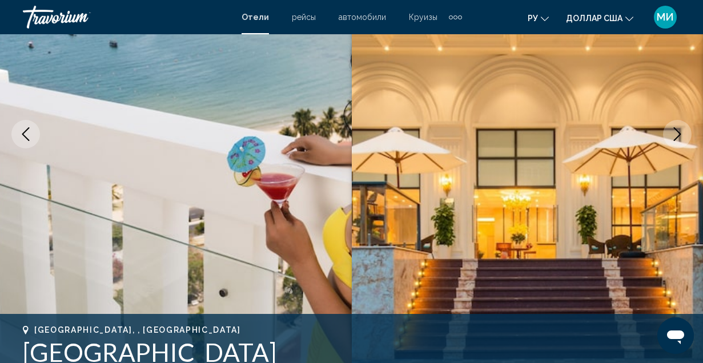
click at [687, 133] on button "Next image" at bounding box center [677, 134] width 29 height 29
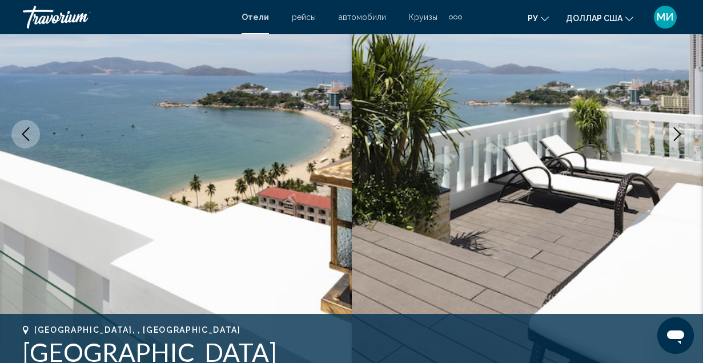
click at [687, 133] on button "Next image" at bounding box center [677, 134] width 29 height 29
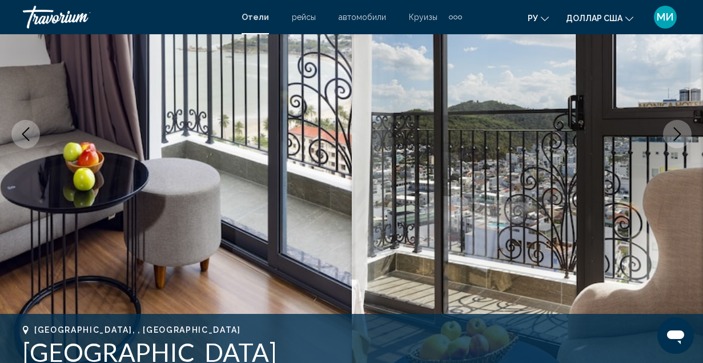
click at [687, 133] on button "Next image" at bounding box center [677, 134] width 29 height 29
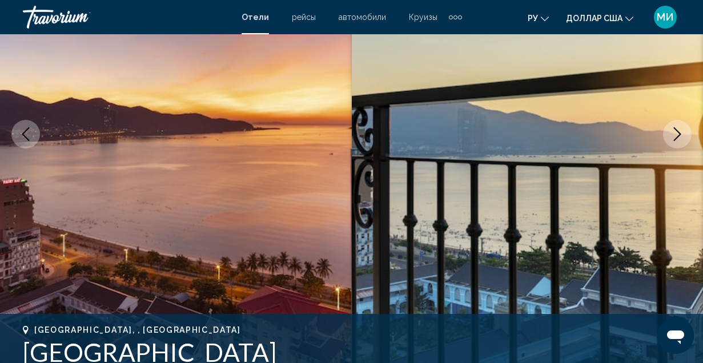
click at [687, 133] on button "Next image" at bounding box center [677, 134] width 29 height 29
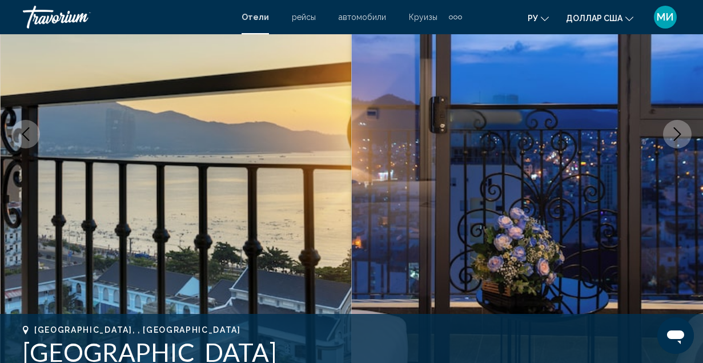
click at [687, 133] on button "Next image" at bounding box center [677, 134] width 29 height 29
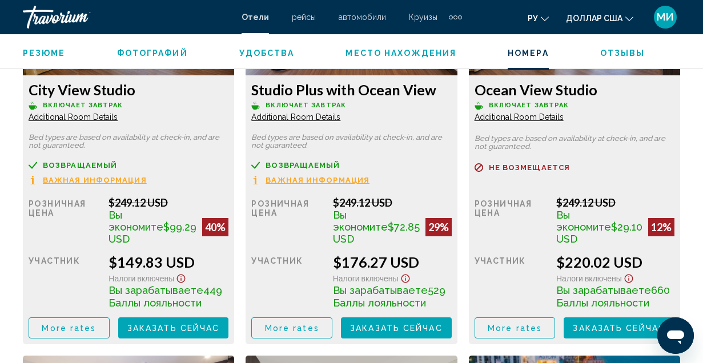
scroll to position [1828, 0]
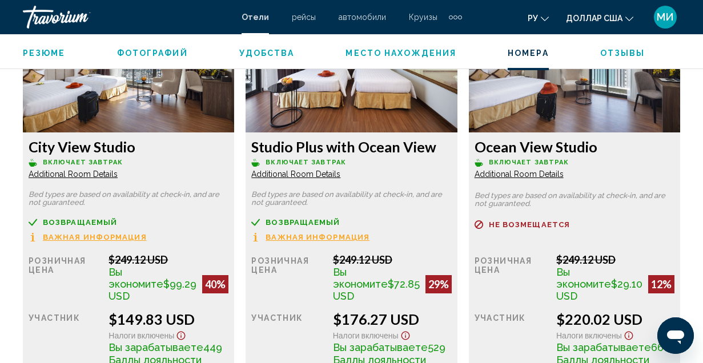
click at [115, 103] on img "Основное содержание" at bounding box center [128, 61] width 211 height 143
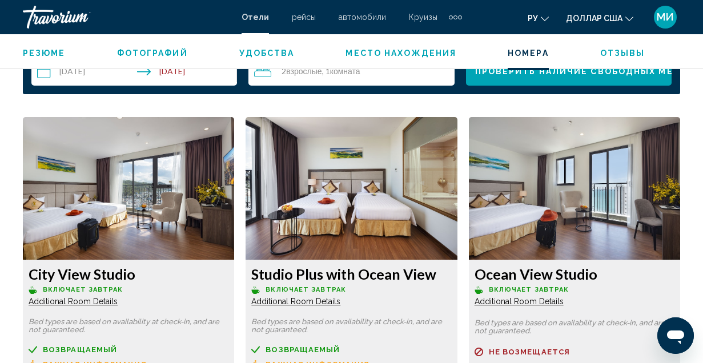
scroll to position [1714, 0]
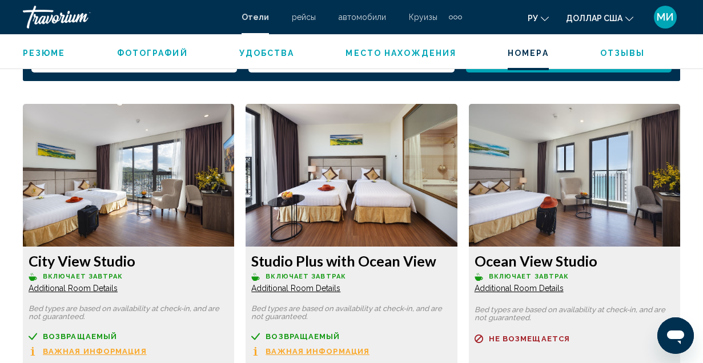
drag, startPoint x: 145, startPoint y: 217, endPoint x: 370, endPoint y: 169, distance: 230.0
click at [234, 169] on img "Основное содержание" at bounding box center [128, 175] width 211 height 143
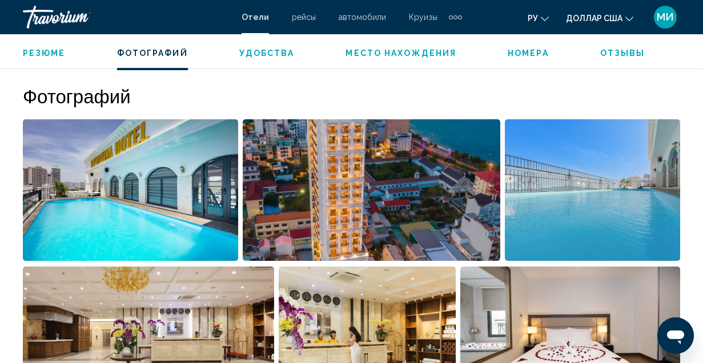
scroll to position [800, 0]
